Goal: Transaction & Acquisition: Purchase product/service

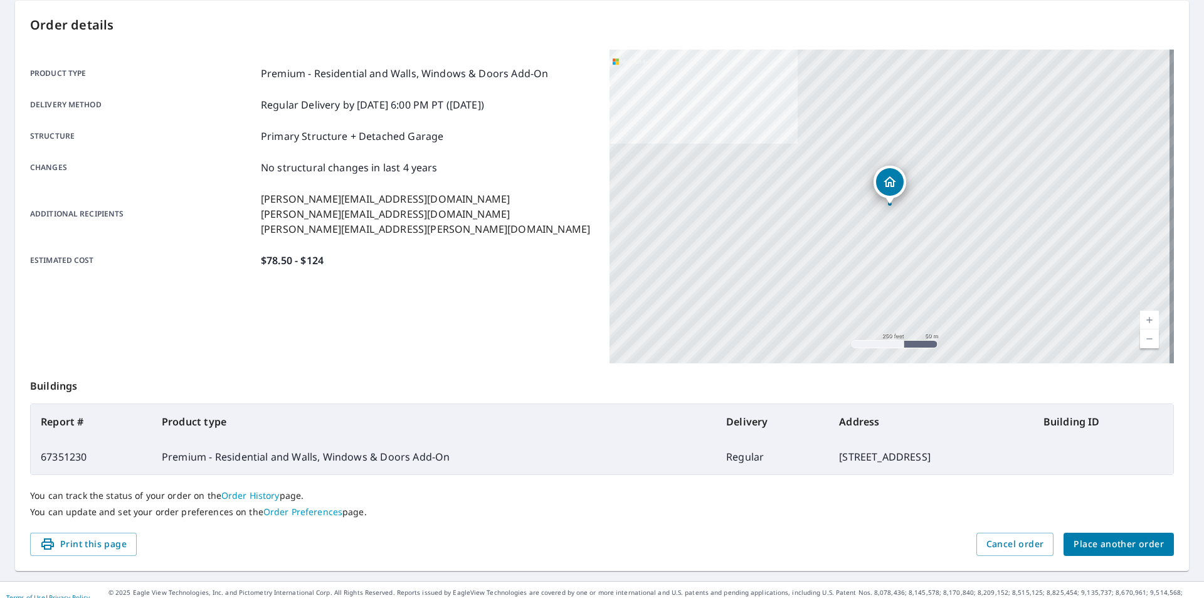
scroll to position [140, 0]
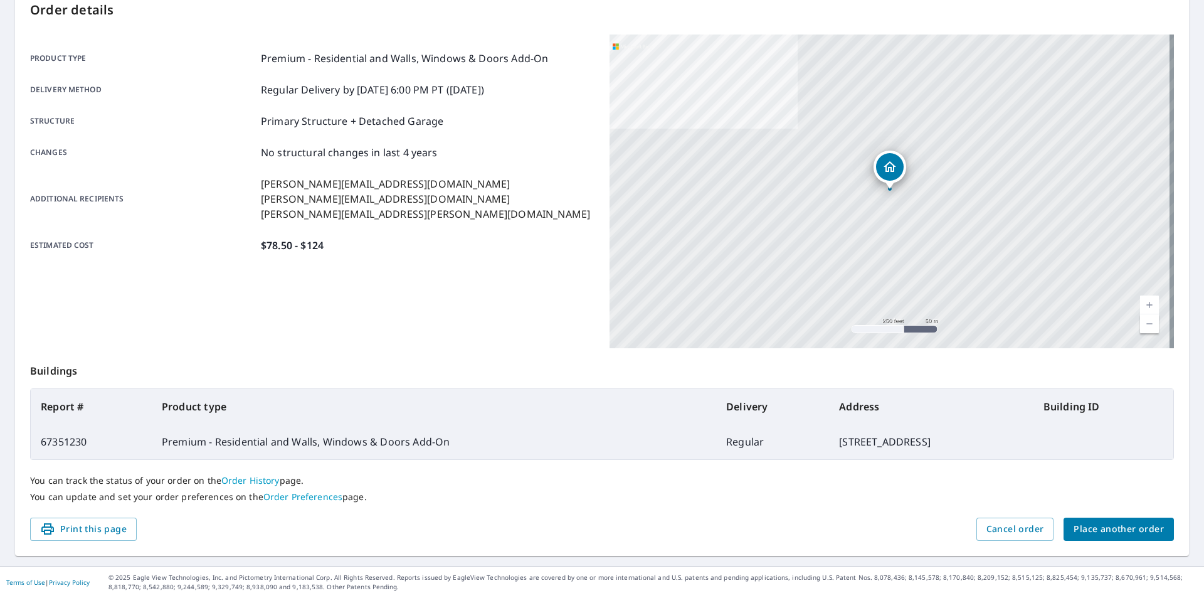
click at [1107, 519] on button "Place another order" at bounding box center [1118, 528] width 110 height 23
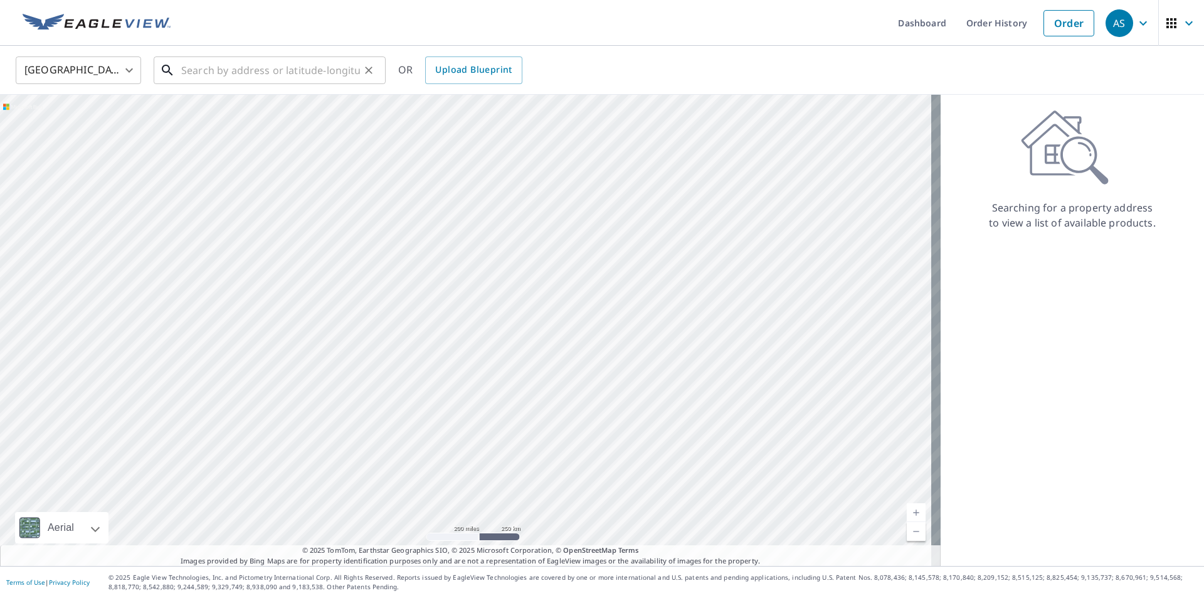
click at [264, 70] on input "text" at bounding box center [270, 70] width 179 height 35
click at [276, 84] on div "​" at bounding box center [270, 70] width 232 height 28
click at [272, 78] on input "text" at bounding box center [270, 70] width 179 height 35
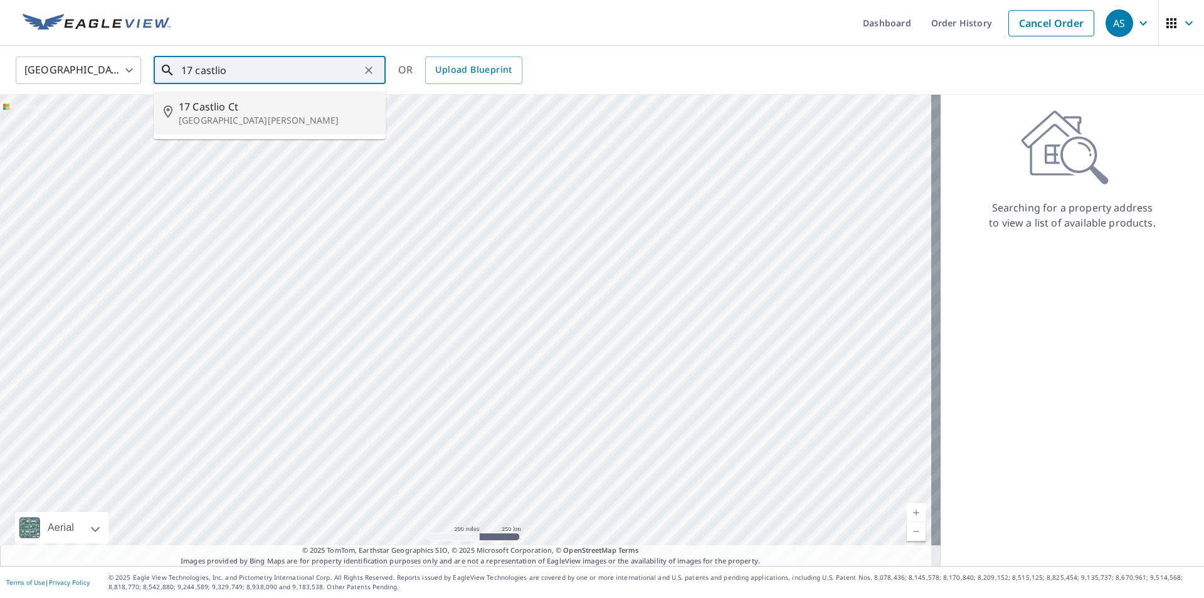
click at [233, 114] on p "[GEOGRAPHIC_DATA][PERSON_NAME]" at bounding box center [277, 120] width 197 height 13
type input "[STREET_ADDRESS][PERSON_NAME]"
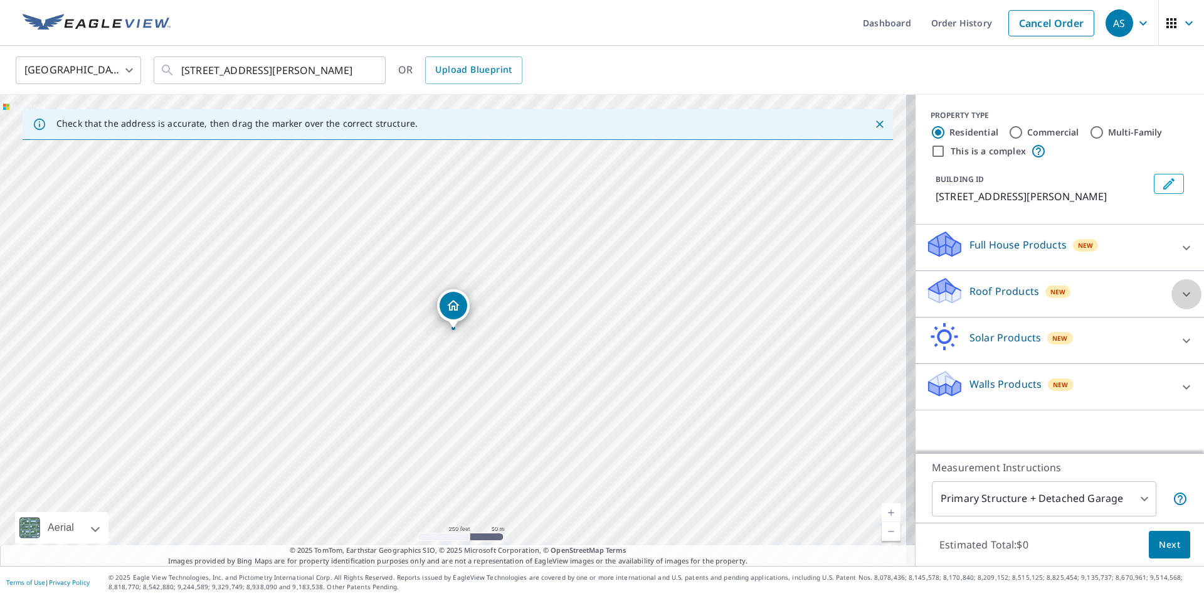
click at [1179, 283] on div at bounding box center [1186, 294] width 30 height 30
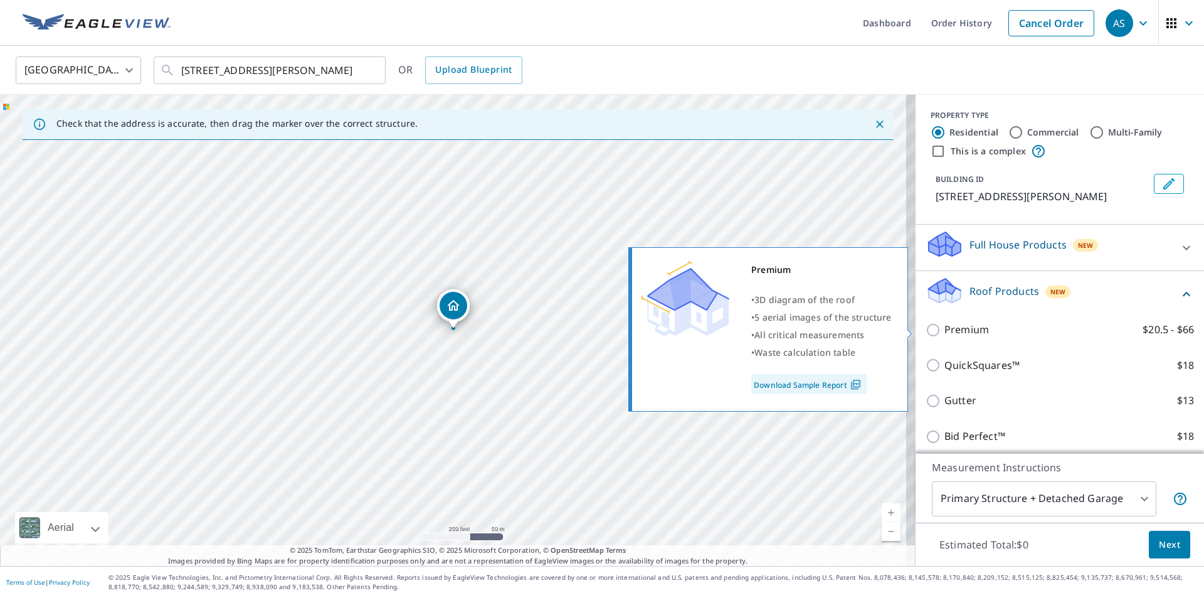
click at [927, 331] on input "Premium $20.5 - $66" at bounding box center [935, 329] width 19 height 15
checkbox input "true"
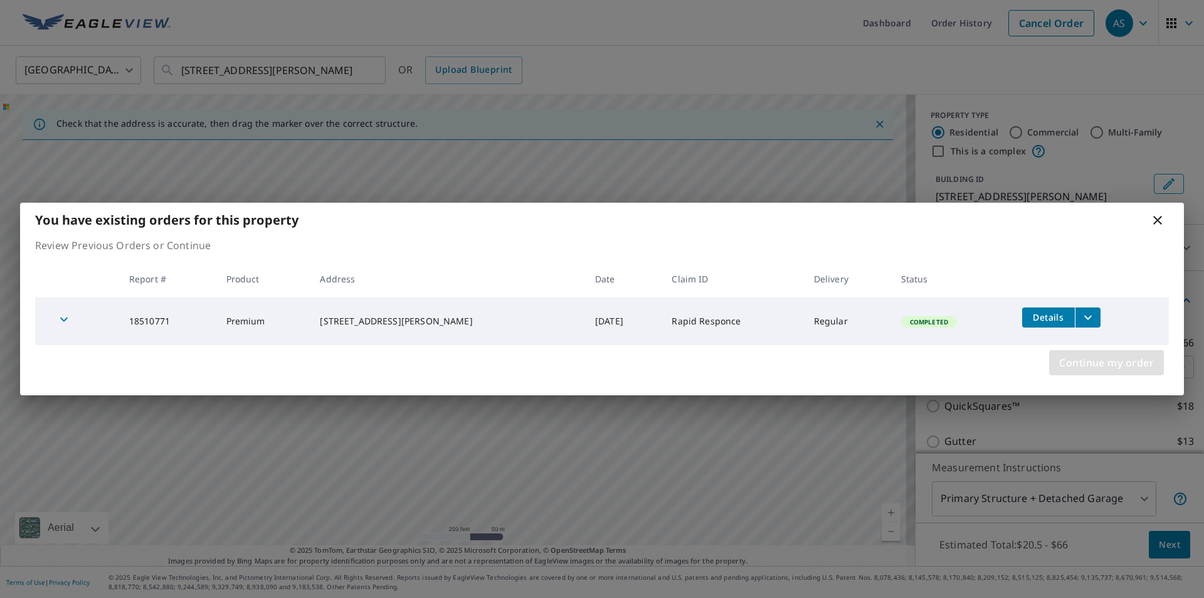
click at [1113, 368] on span "Continue my order" at bounding box center [1106, 363] width 95 height 18
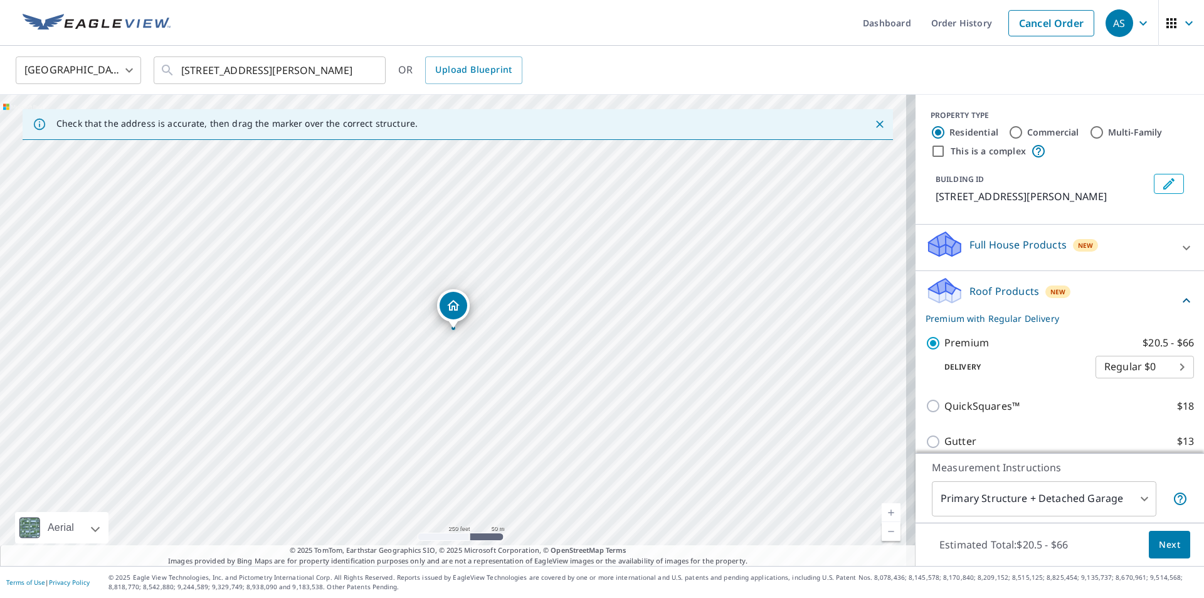
click at [1183, 300] on icon at bounding box center [1187, 300] width 8 height 4
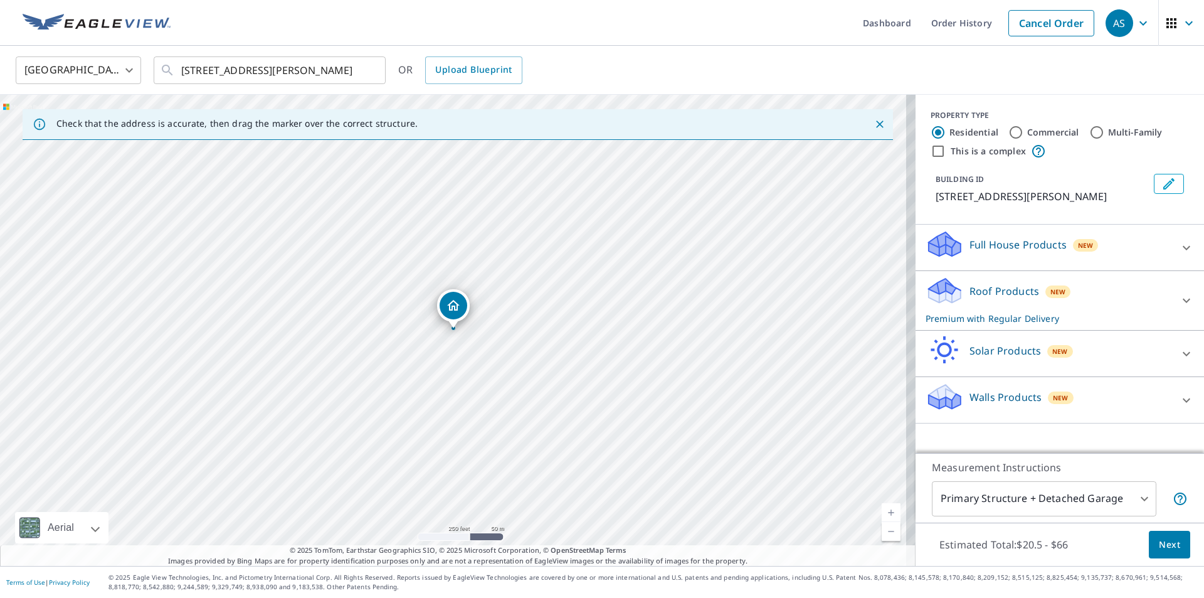
click at [1179, 403] on icon at bounding box center [1186, 400] width 15 height 15
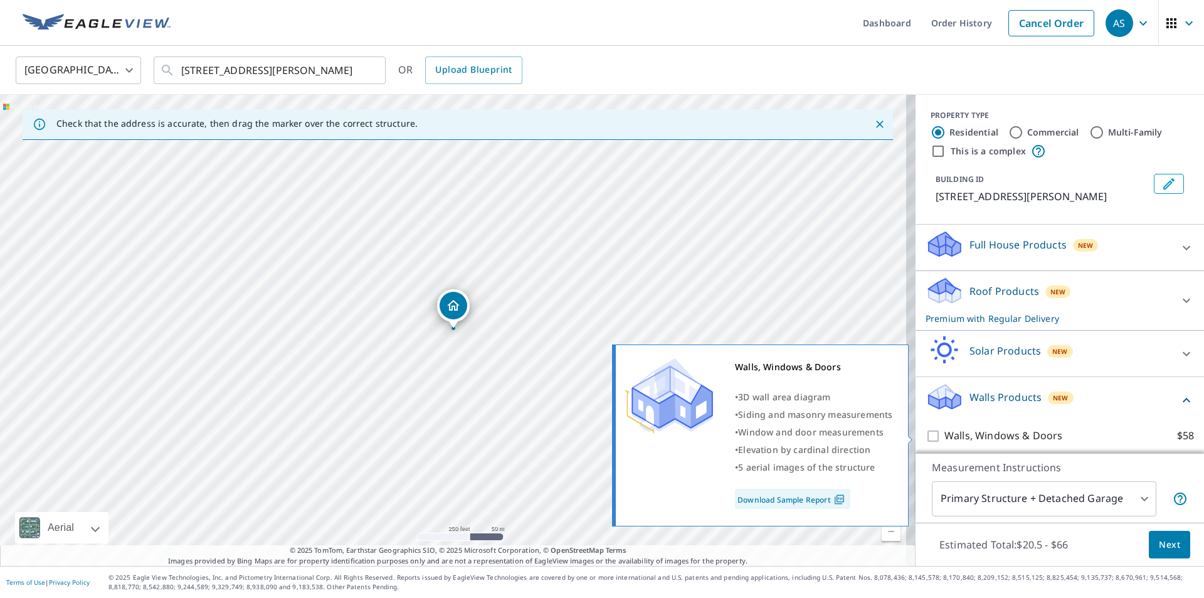
click at [926, 435] on input "Walls, Windows & Doors $58" at bounding box center [935, 435] width 19 height 15
checkbox input "true"
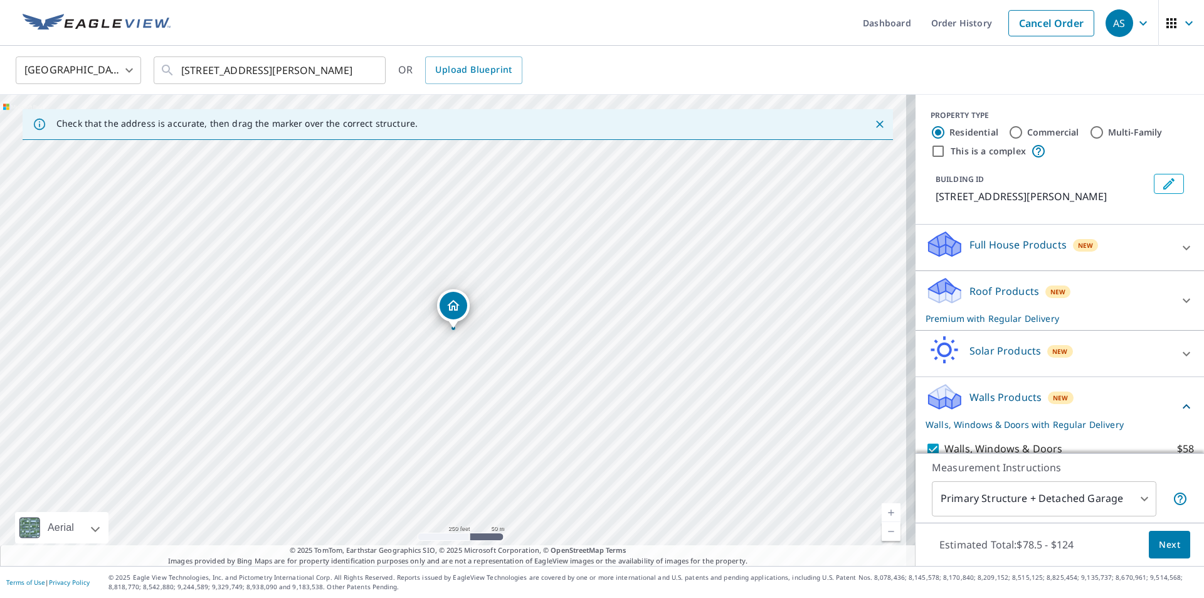
click at [1166, 542] on span "Next" at bounding box center [1169, 545] width 21 height 16
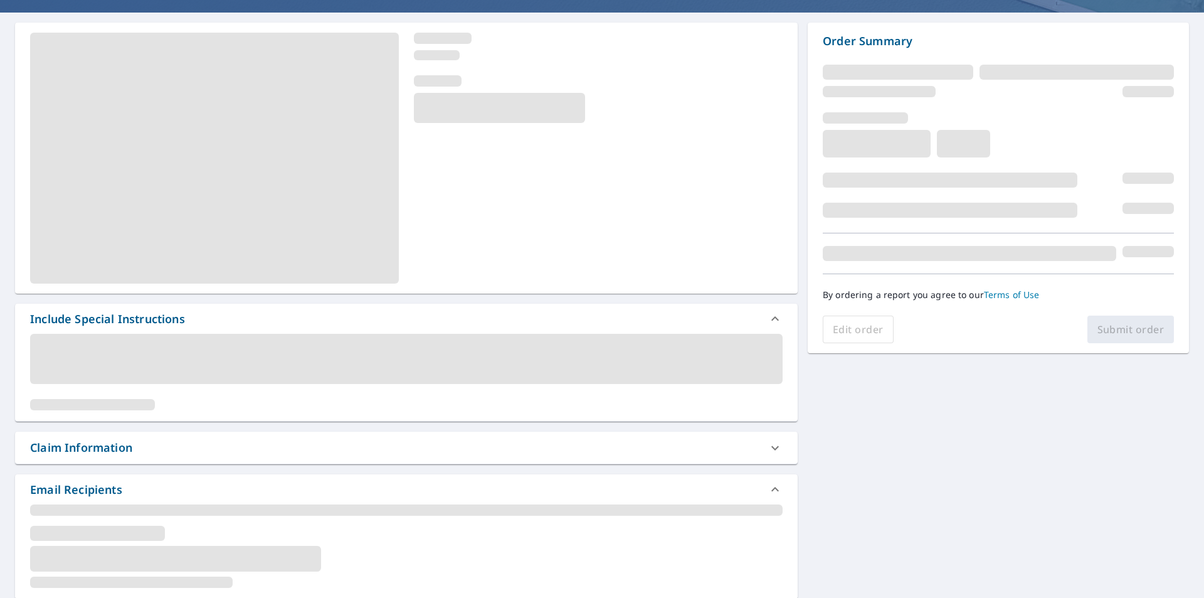
scroll to position [125, 0]
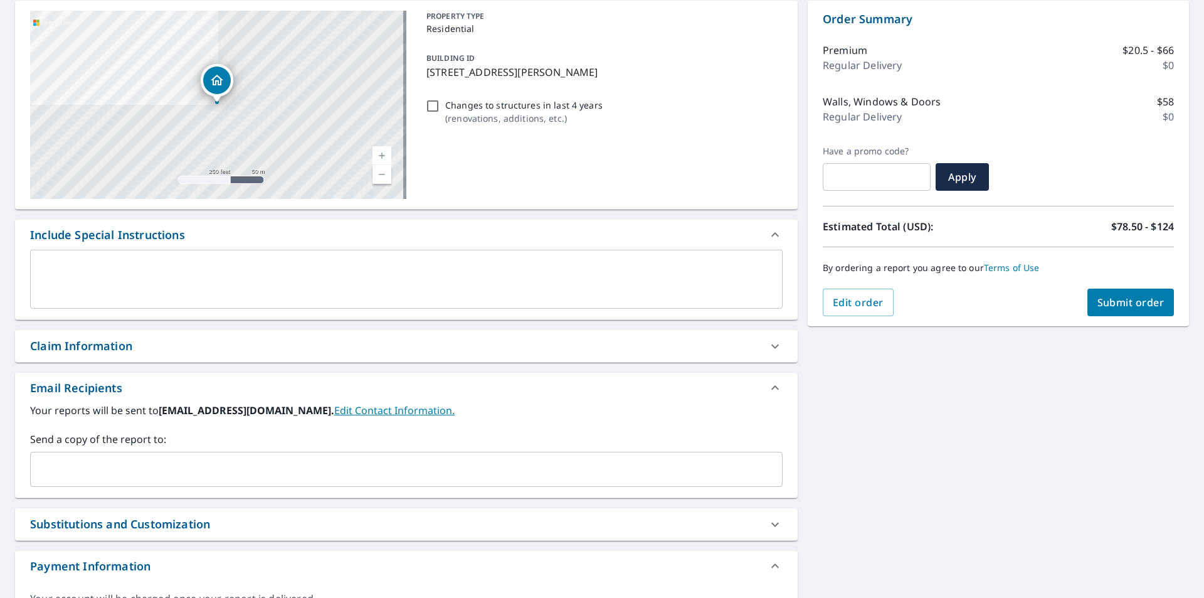
click at [90, 463] on input "text" at bounding box center [397, 469] width 722 height 24
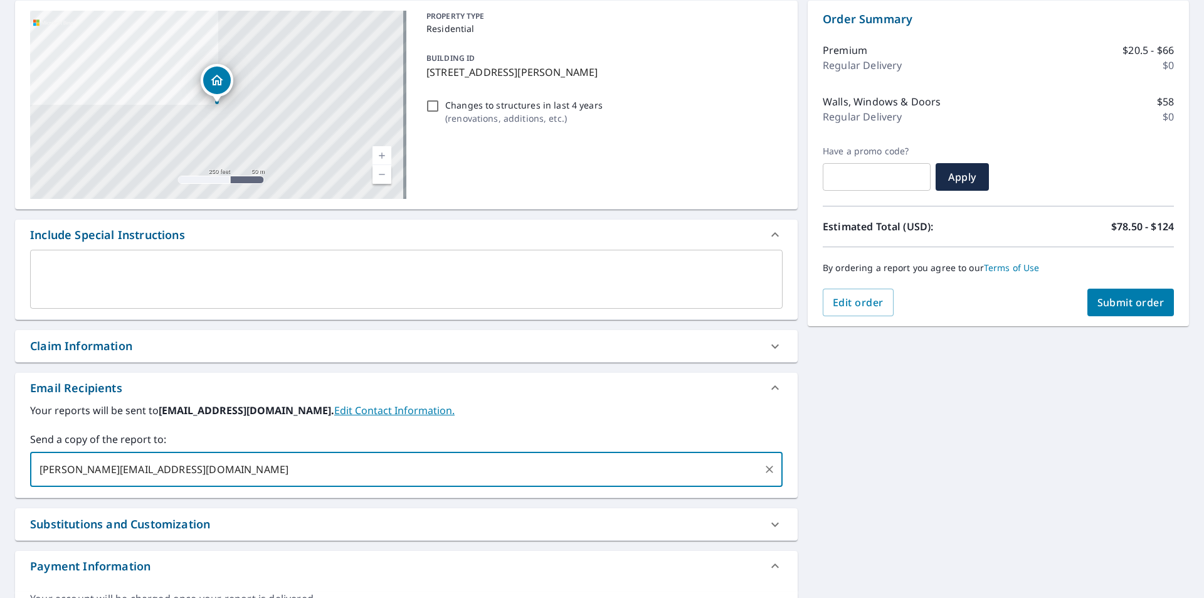
type input "[PERSON_NAME][EMAIL_ADDRESS][DOMAIN_NAME]"
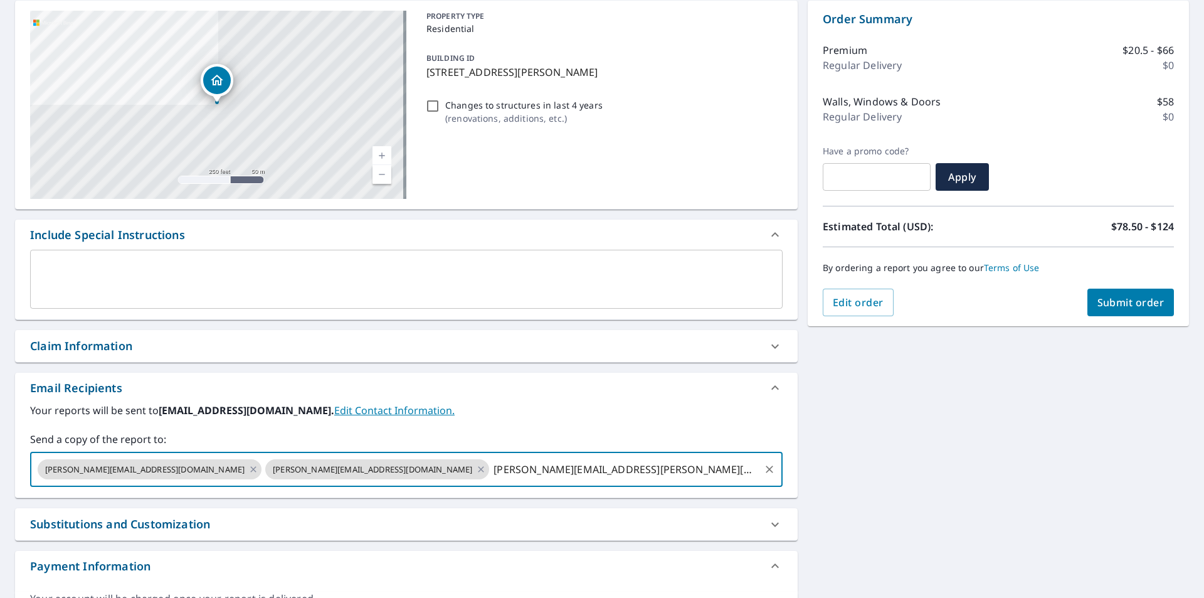
type input "[PERSON_NAME][EMAIL_ADDRESS][PERSON_NAME][DOMAIN_NAME]"
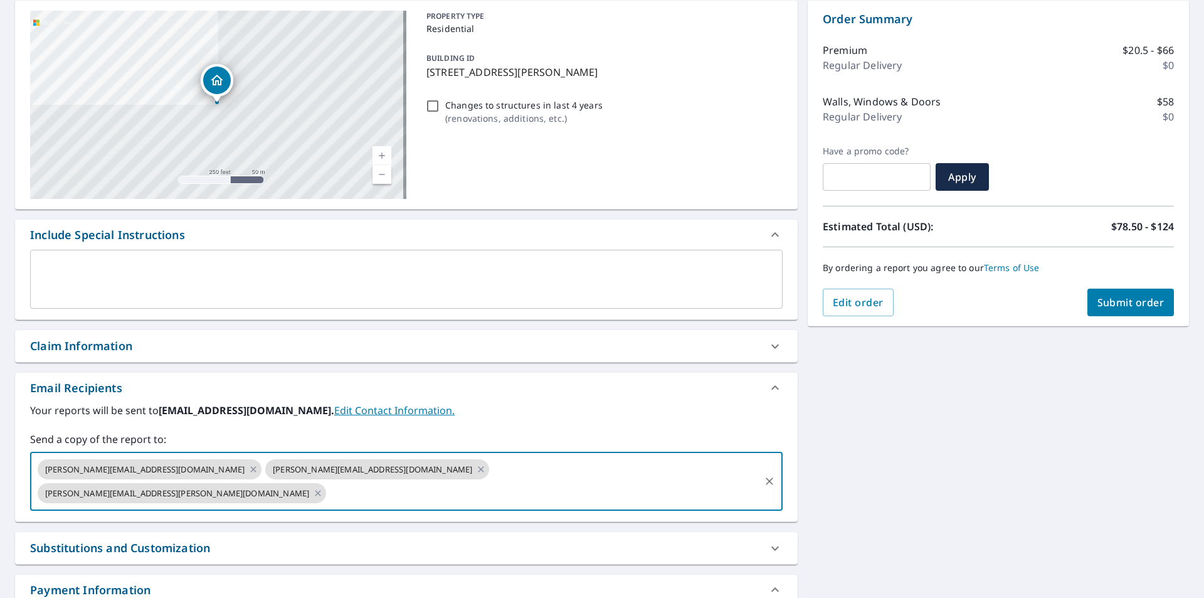
click at [931, 427] on div "[STREET_ADDRESS][PERSON_NAME] Aerial Road A standard road map Aerial A detailed…" at bounding box center [602, 328] width 1204 height 674
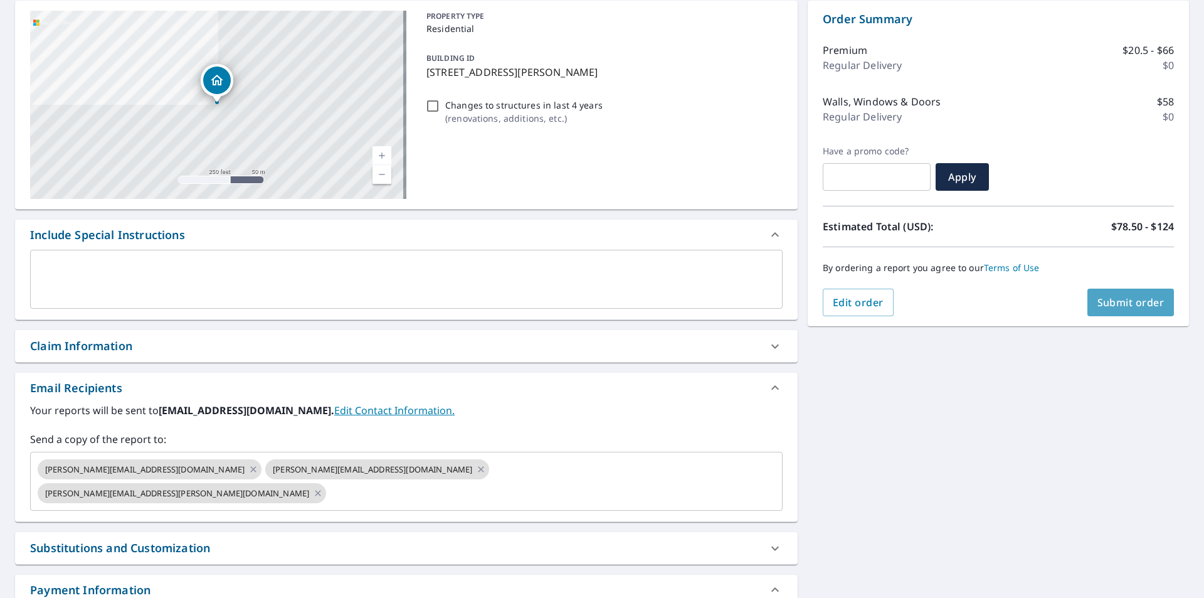
click at [1100, 307] on span "Submit order" at bounding box center [1130, 302] width 67 height 14
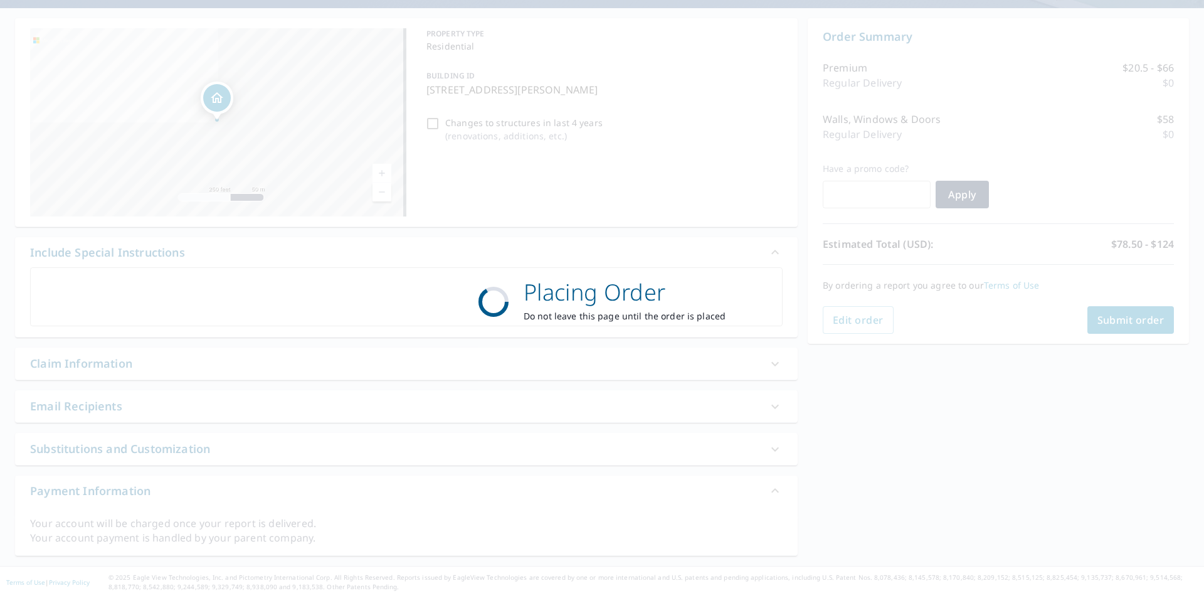
scroll to position [108, 0]
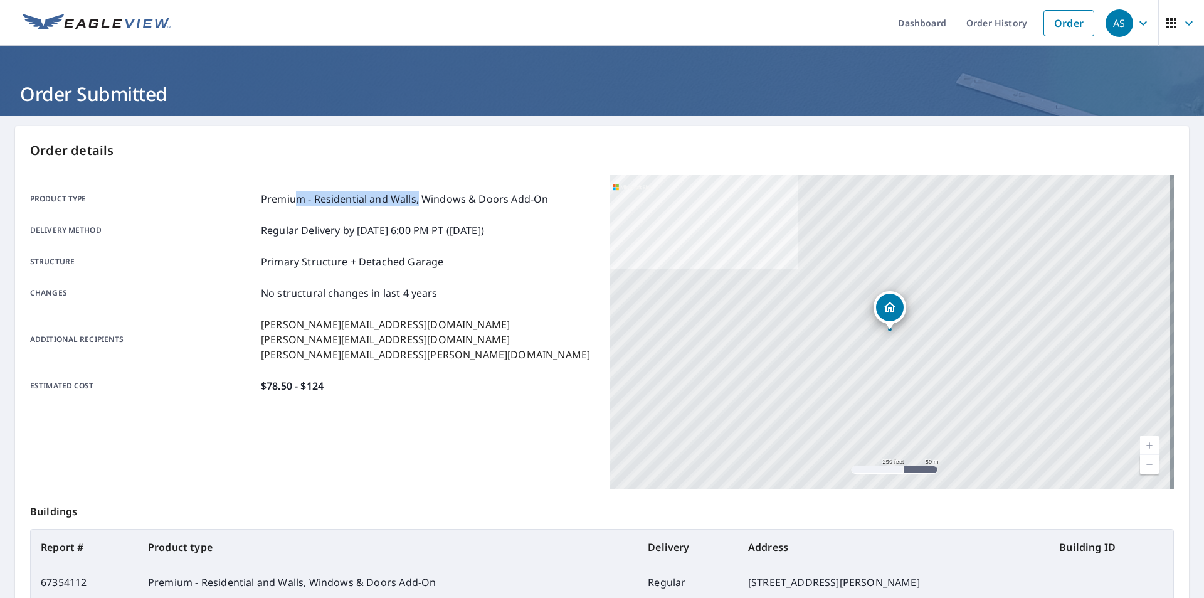
drag, startPoint x: 295, startPoint y: 199, endPoint x: 416, endPoint y: 201, distance: 121.0
click at [416, 201] on p "Premium - Residential and Walls, Windows & Doors Add-On" at bounding box center [404, 198] width 287 height 15
click at [449, 199] on p "Premium - Residential and Walls, Windows & Doors Add-On" at bounding box center [404, 198] width 287 height 15
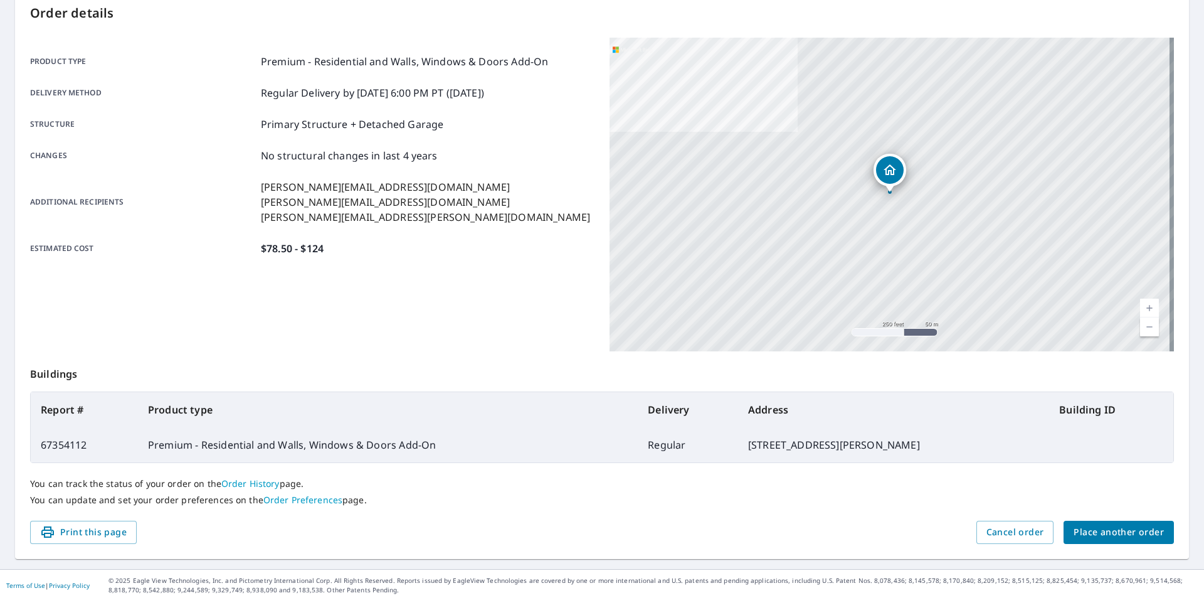
scroll to position [140, 0]
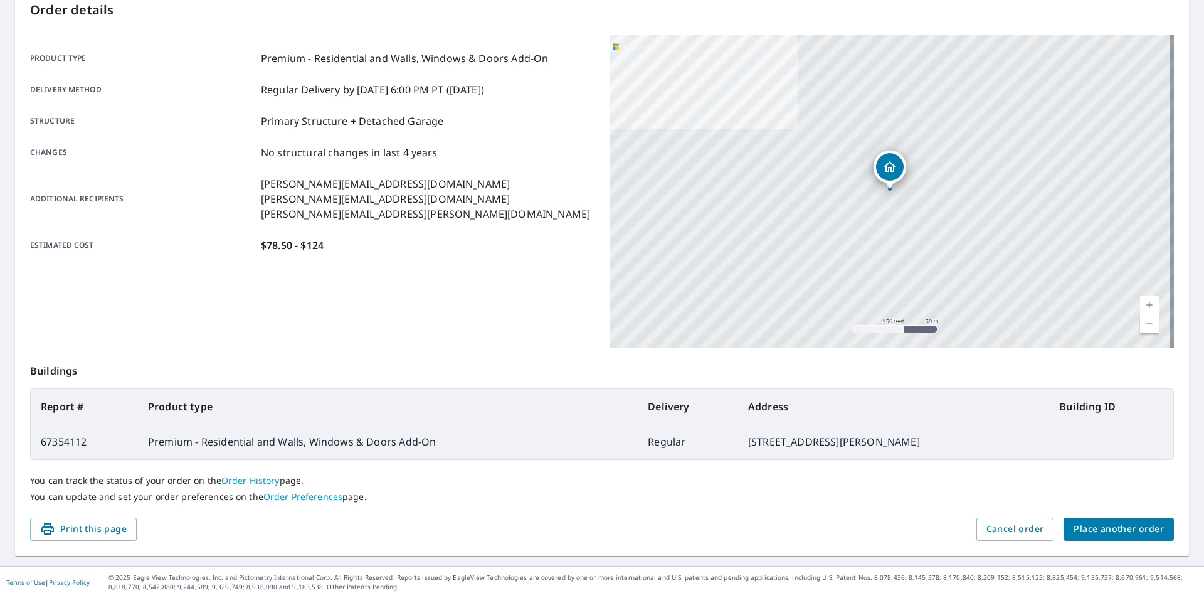
click at [1097, 527] on span "Place another order" at bounding box center [1118, 529] width 90 height 16
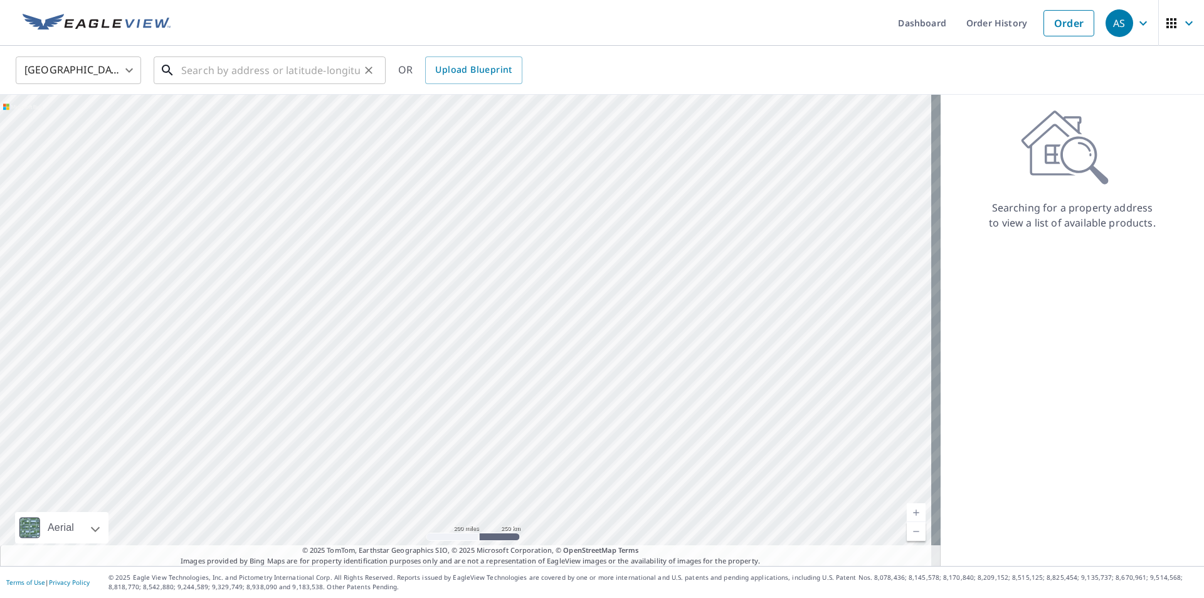
click at [312, 78] on input "text" at bounding box center [270, 70] width 179 height 35
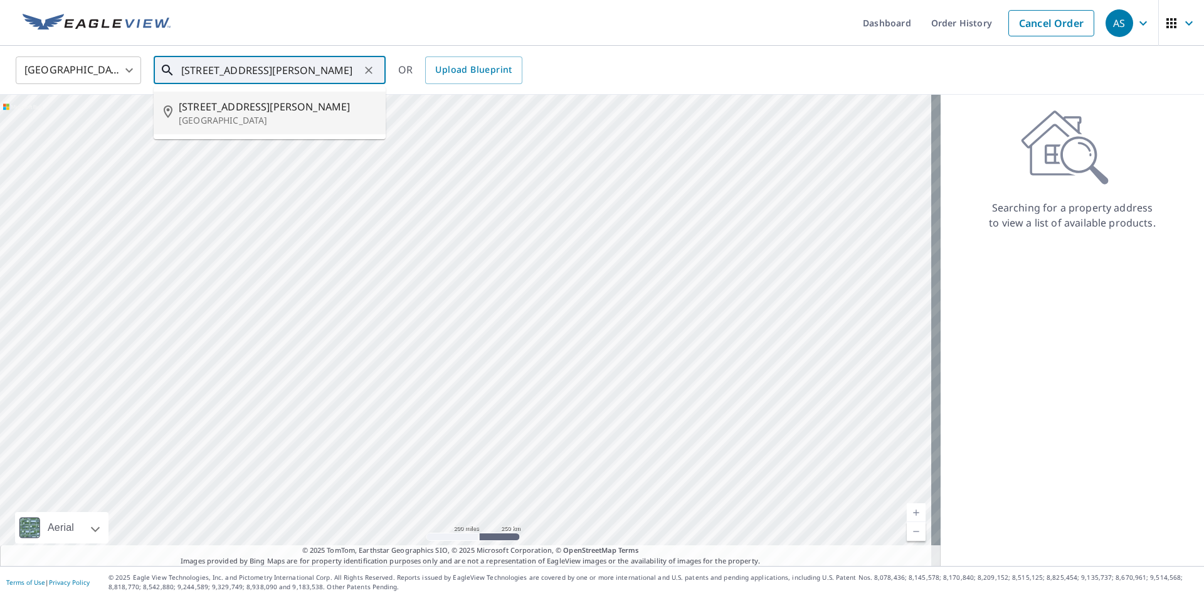
click at [241, 110] on span "[STREET_ADDRESS][PERSON_NAME]" at bounding box center [277, 106] width 197 height 15
type input "[STREET_ADDRESS][PERSON_NAME]"
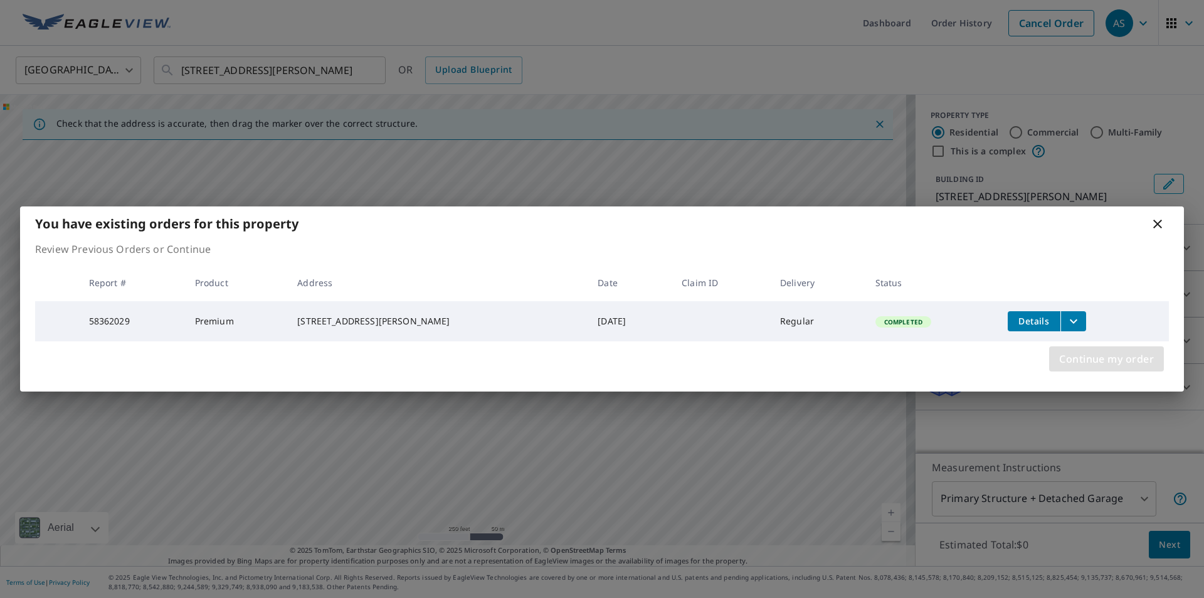
click at [1123, 364] on span "Continue my order" at bounding box center [1106, 359] width 95 height 18
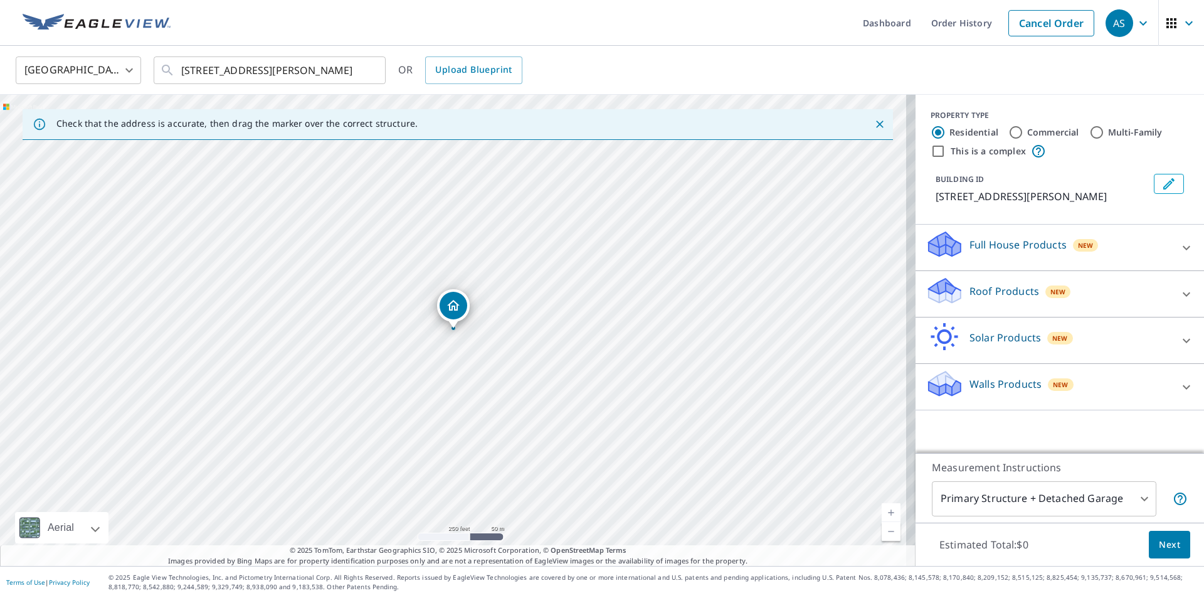
click at [1179, 297] on icon at bounding box center [1186, 294] width 15 height 15
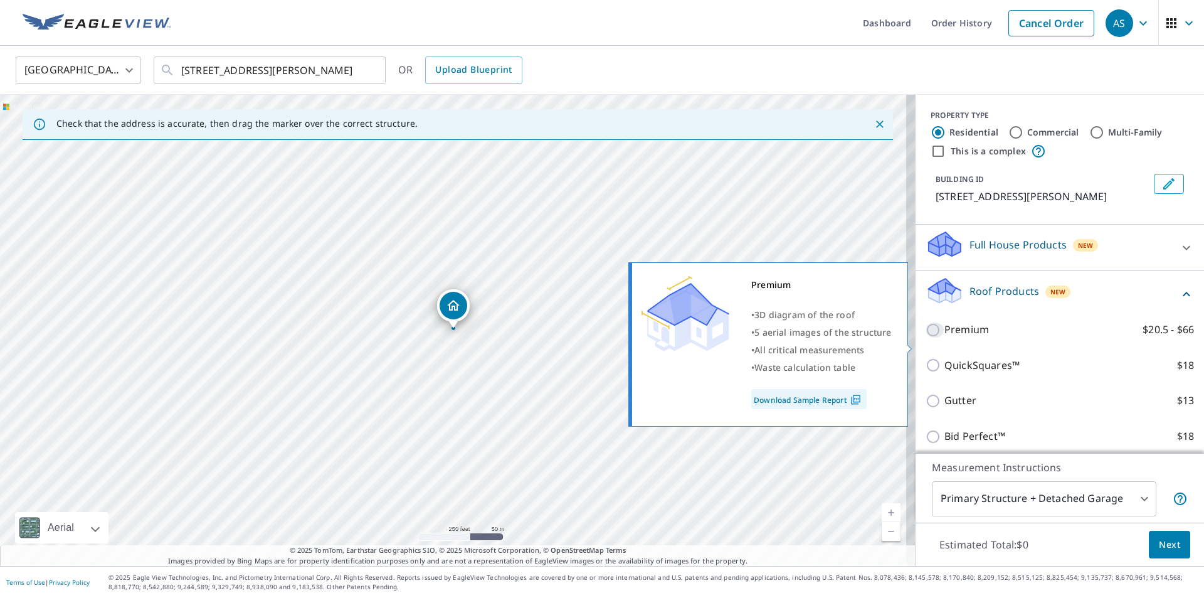
click at [926, 337] on input "Premium $20.5 - $66" at bounding box center [935, 329] width 19 height 15
checkbox input "true"
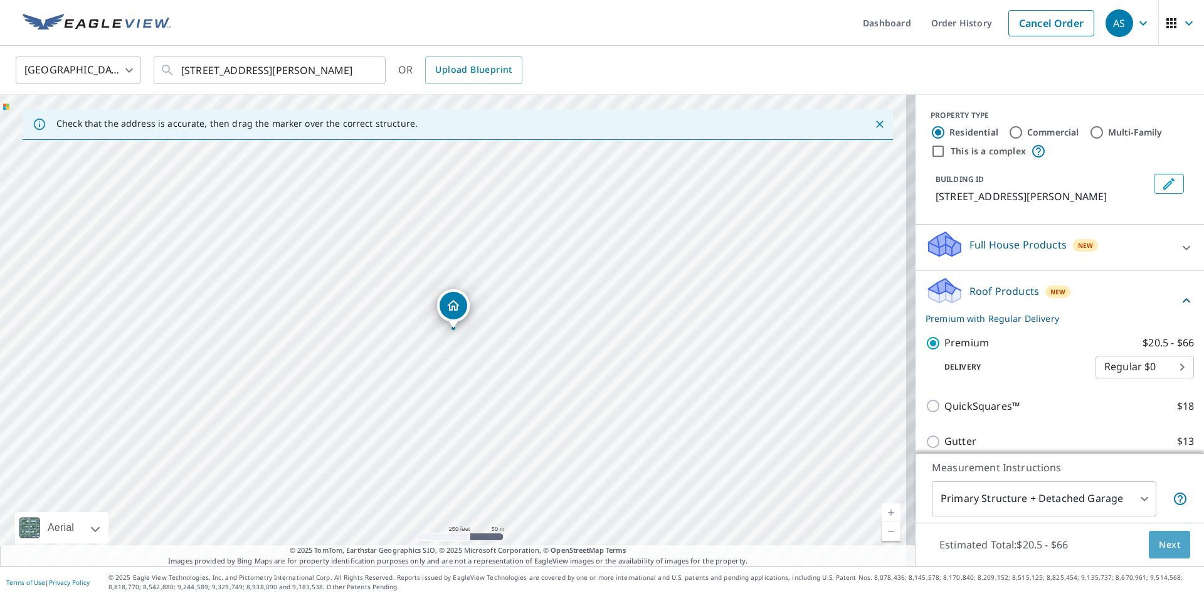
click at [1168, 542] on span "Next" at bounding box center [1169, 545] width 21 height 16
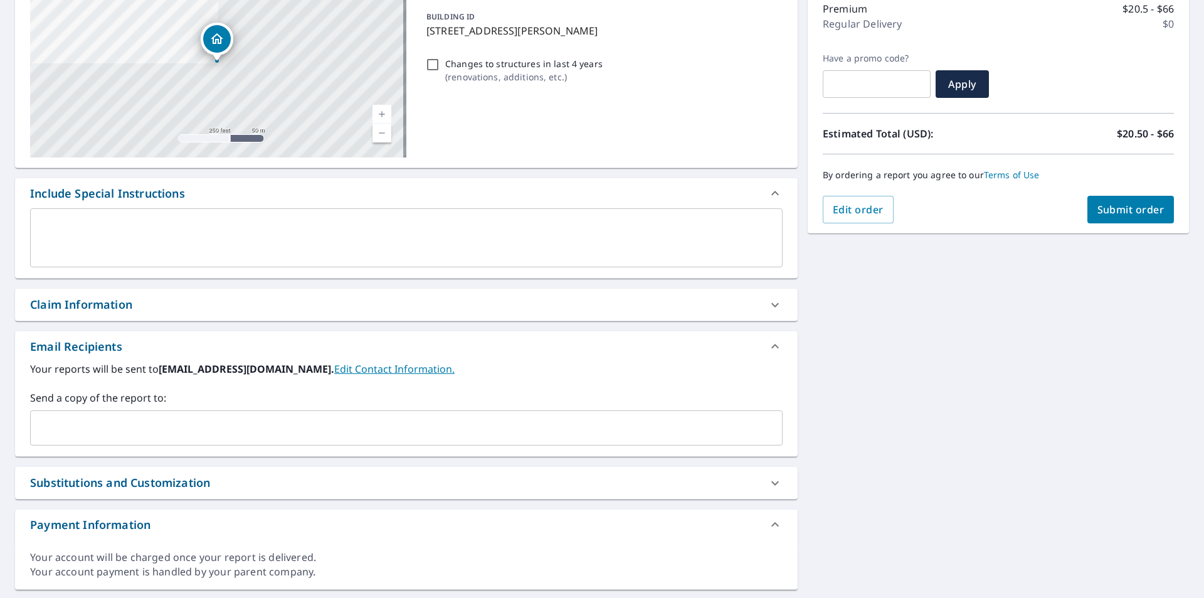
scroll to position [188, 0]
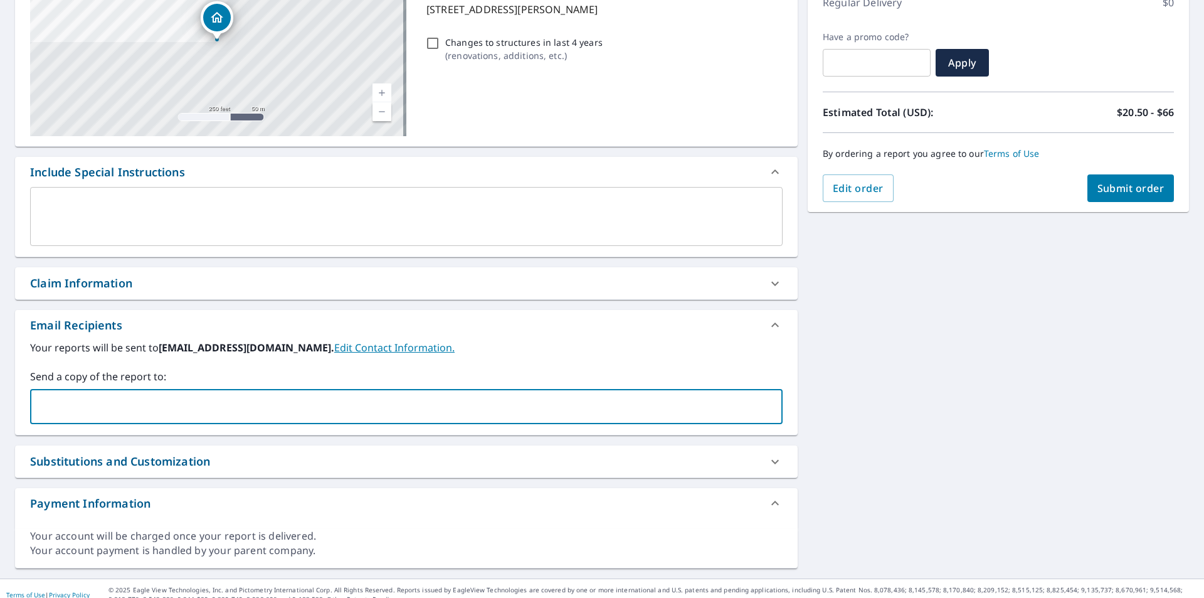
click at [219, 399] on input "text" at bounding box center [397, 406] width 722 height 24
type input "[EMAIL_ADDRESS][DOMAIN_NAME]"
type input "[PERSON_NAME][EMAIL_ADDRESS][DOMAIN_NAME]"
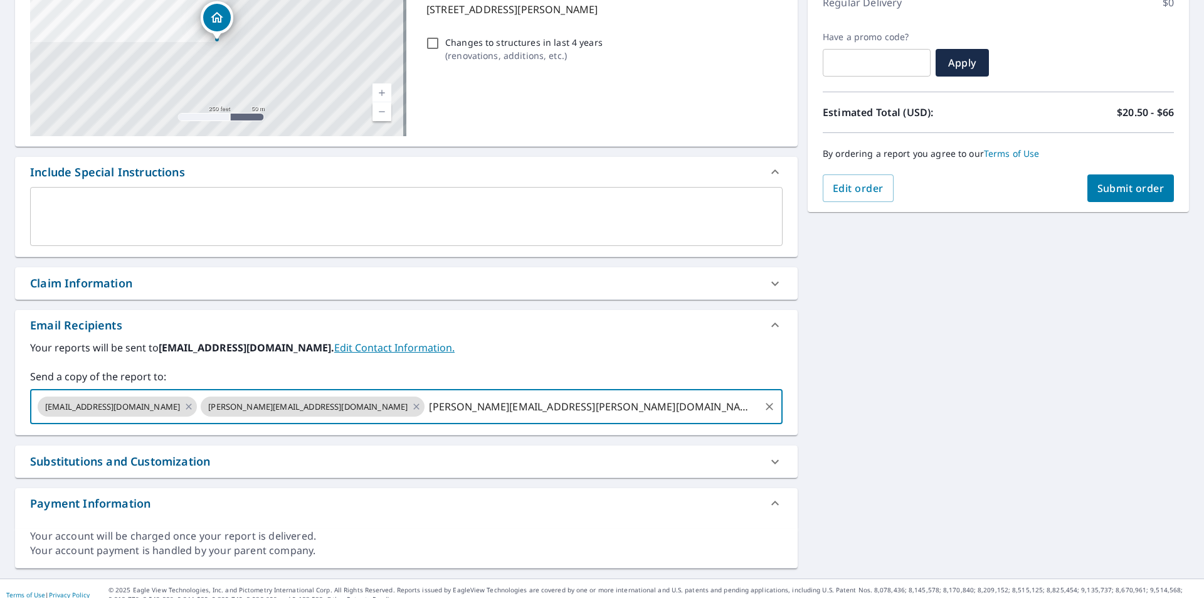
type input "[PERSON_NAME][EMAIL_ADDRESS][PERSON_NAME][DOMAIN_NAME]"
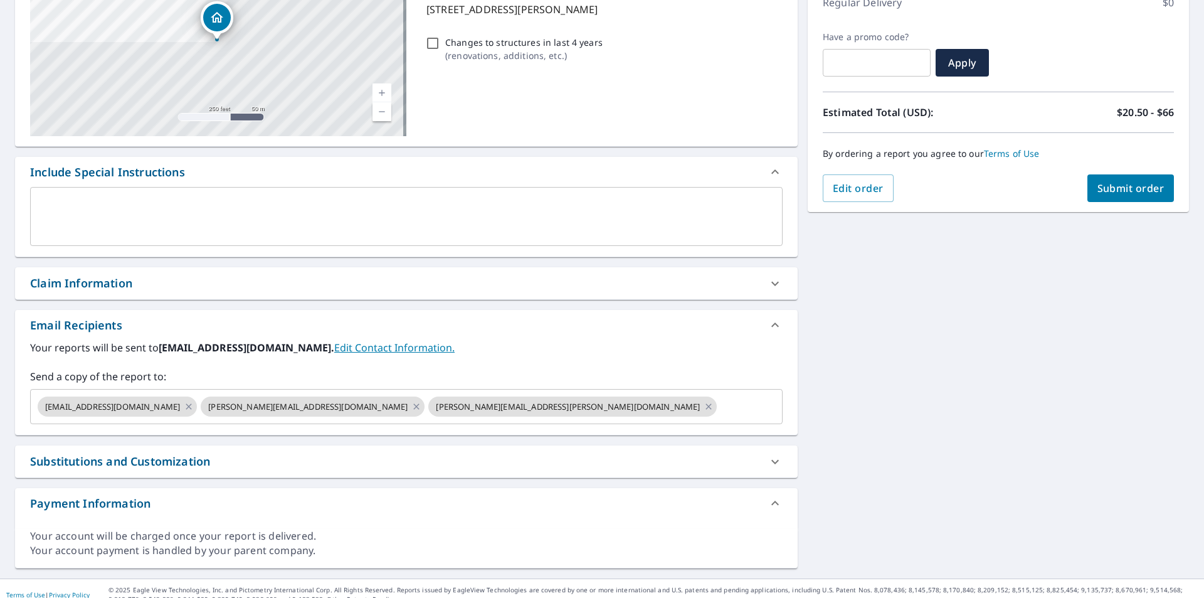
click at [978, 367] on div "[STREET_ADDRESS][GEOGRAPHIC_DATA][PERSON_NAME][STREET_ADDRESS] A standard road …" at bounding box center [602, 253] width 1204 height 650
click at [1104, 184] on span "Submit order" at bounding box center [1130, 188] width 67 height 14
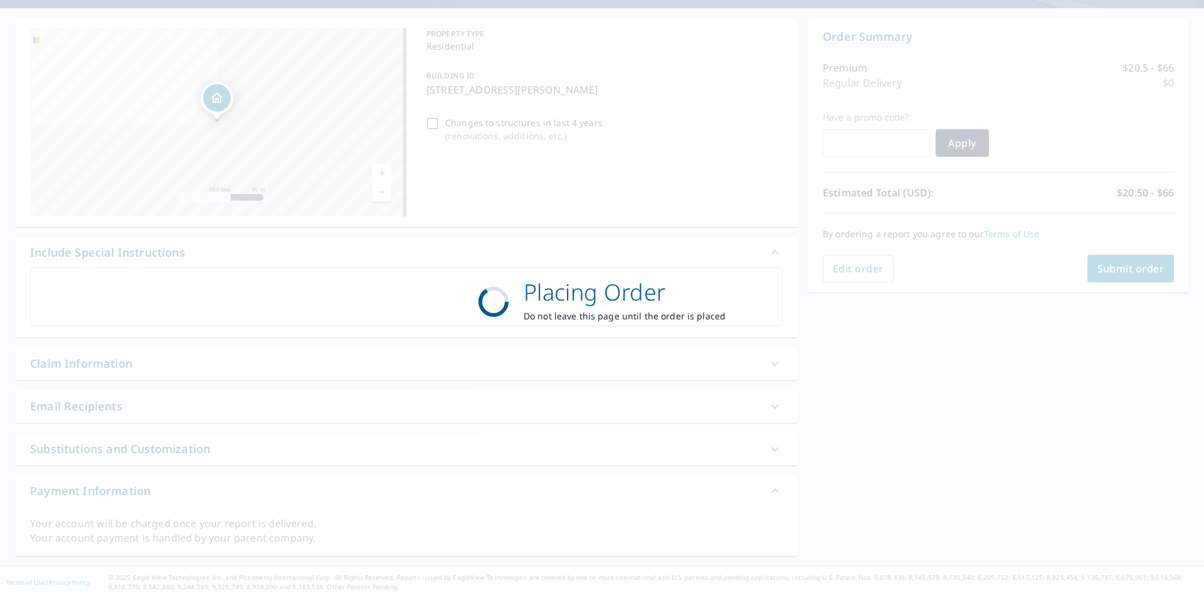
scroll to position [108, 0]
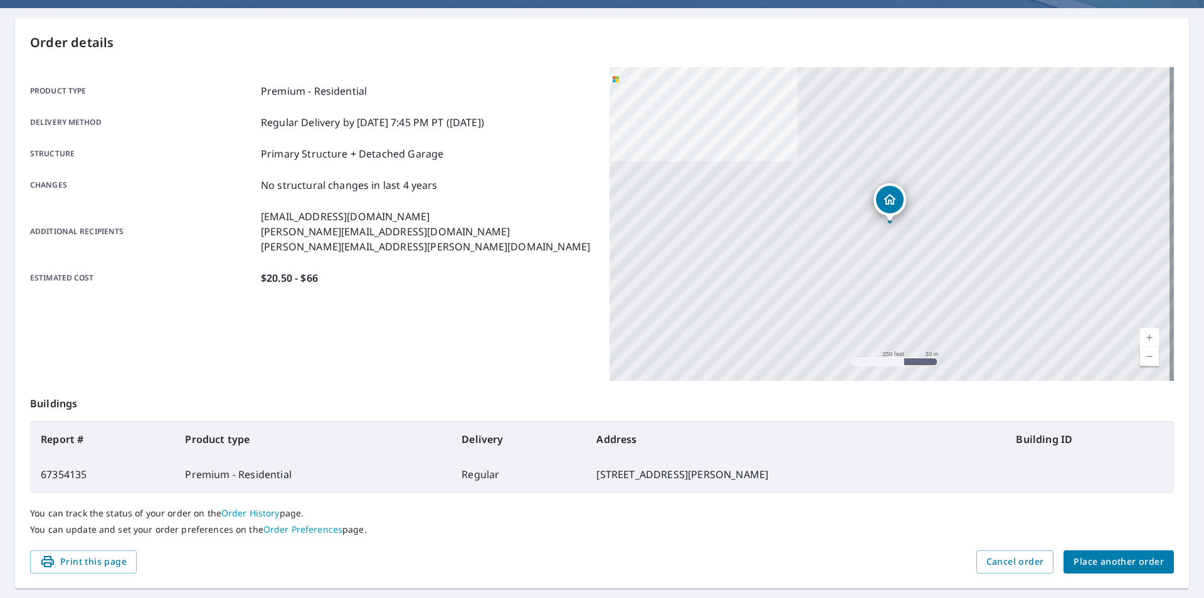
click at [418, 207] on div "Product type Premium - Residential Delivery method Regular Delivery by [DATE] 7…" at bounding box center [312, 184] width 564 height 202
